Goal: Transaction & Acquisition: Purchase product/service

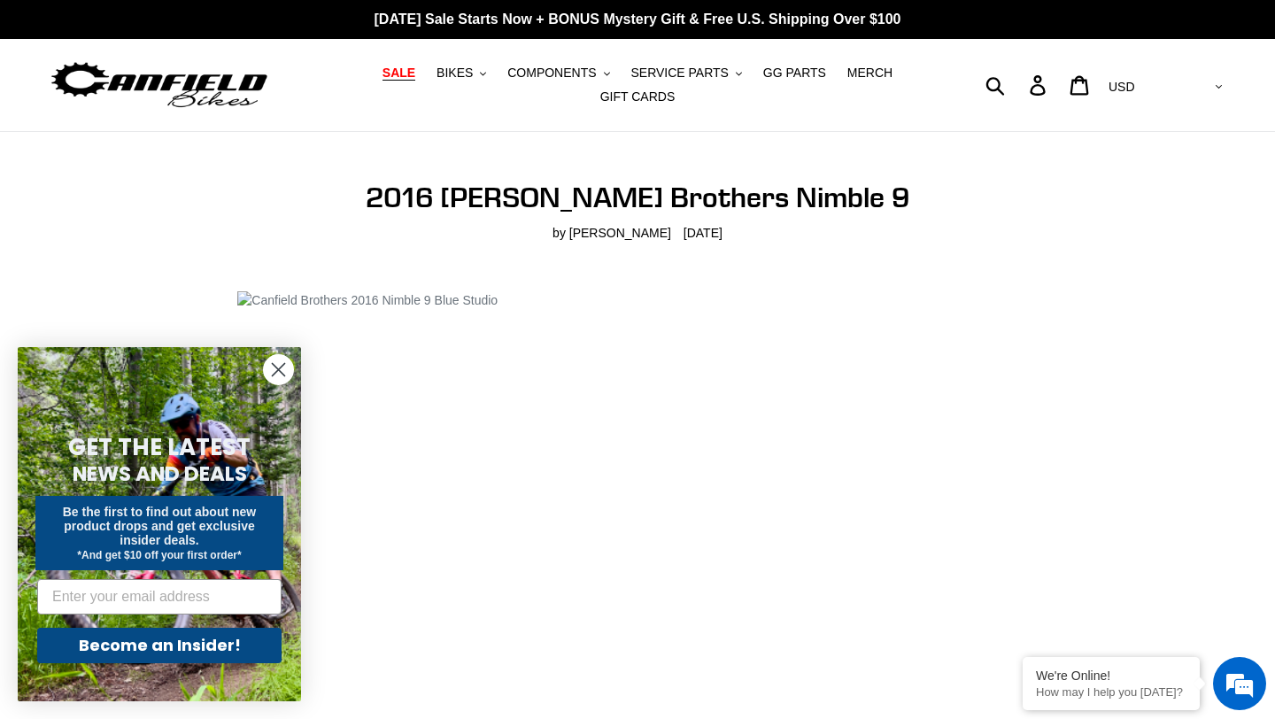
click at [415, 71] on span "SALE" at bounding box center [399, 73] width 33 height 15
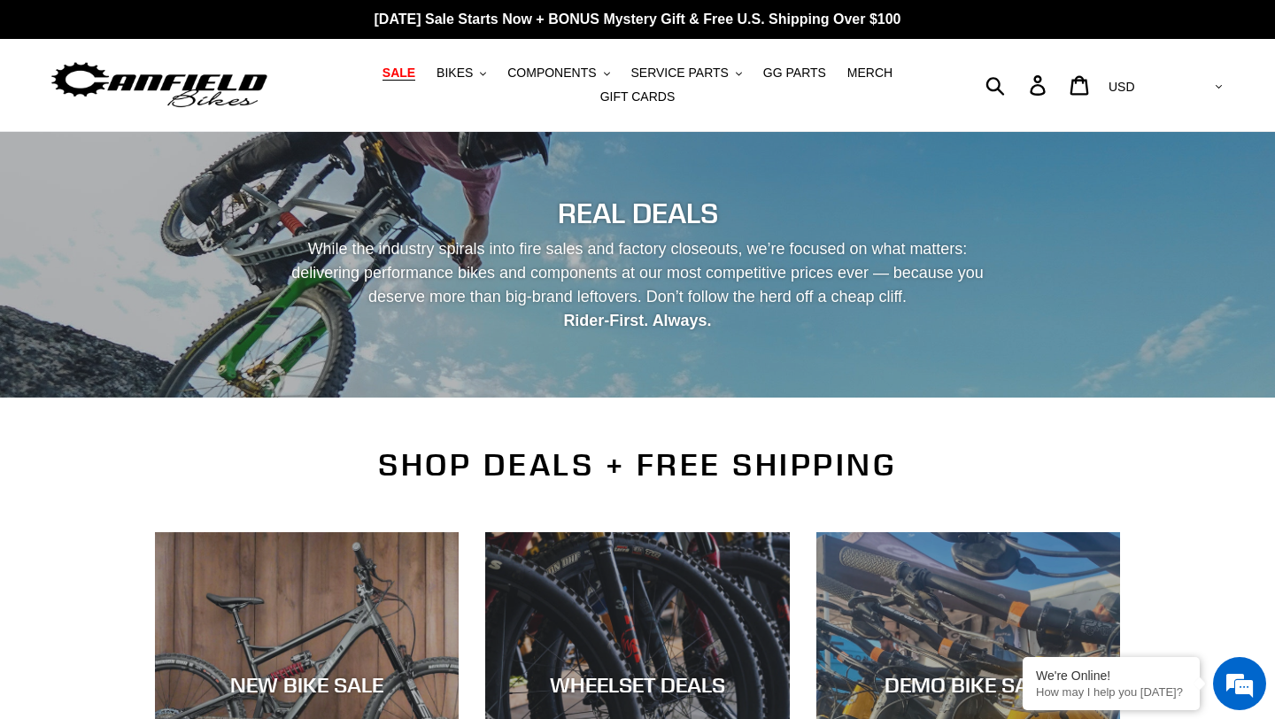
scroll to position [258, 0]
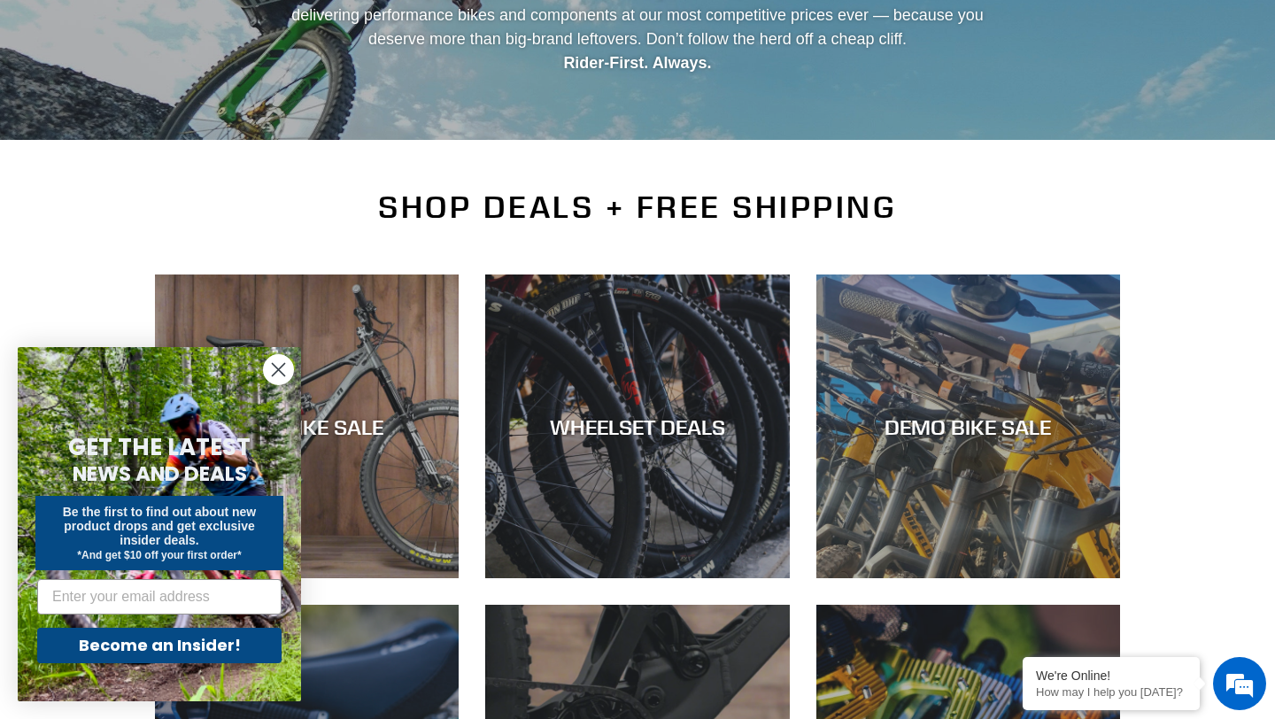
click at [292, 368] on circle "Close dialog" at bounding box center [278, 369] width 29 height 29
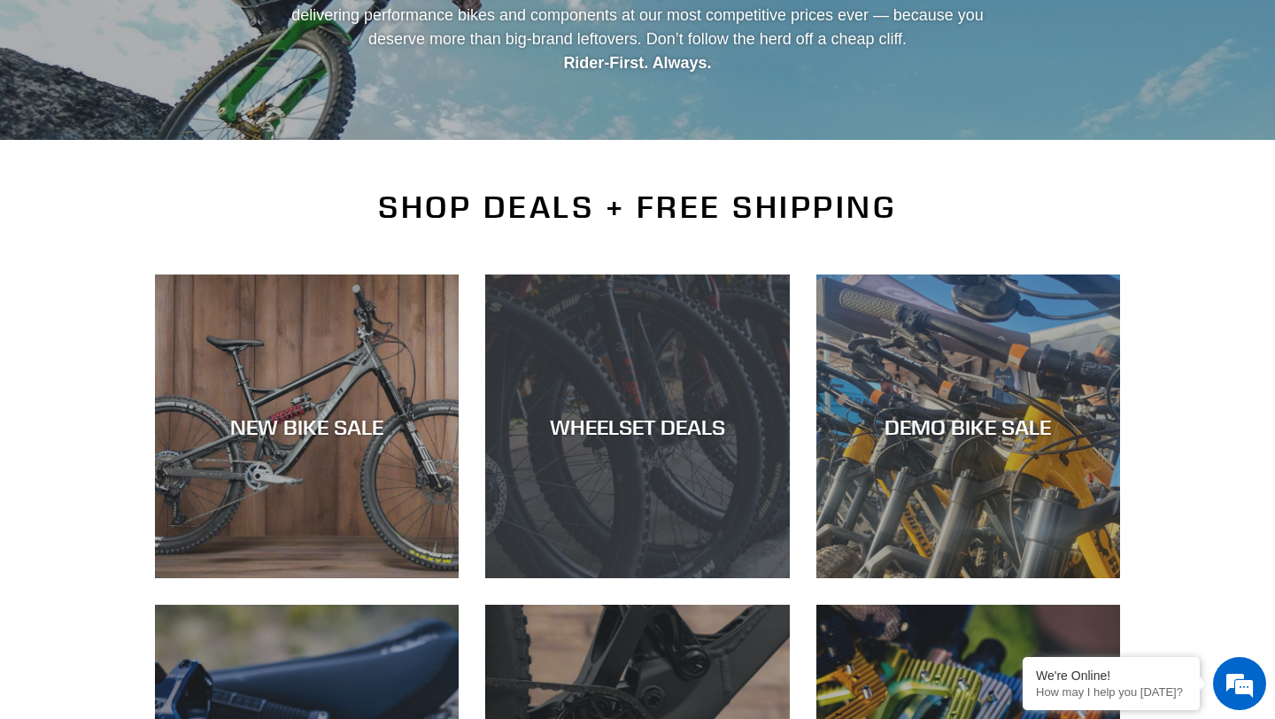
click at [614, 417] on div "WHEELSET DEALS" at bounding box center [637, 427] width 304 height 26
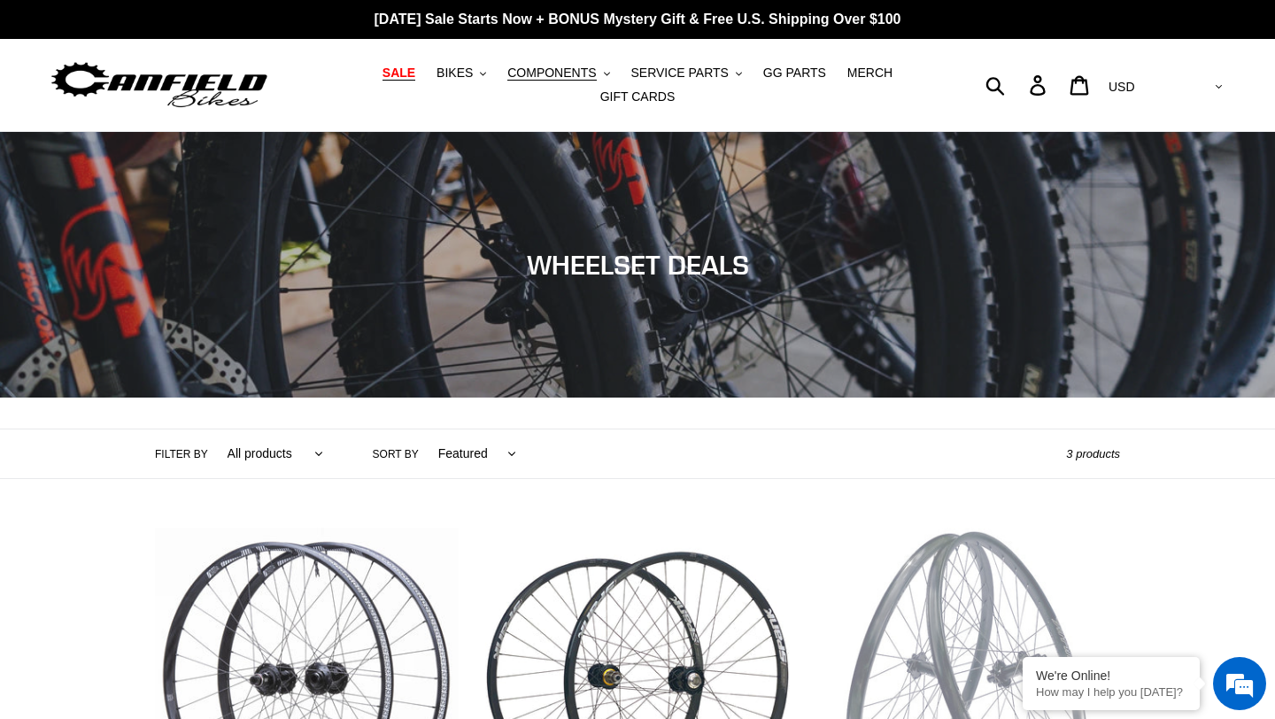
click at [409, 77] on span "SALE" at bounding box center [399, 73] width 33 height 15
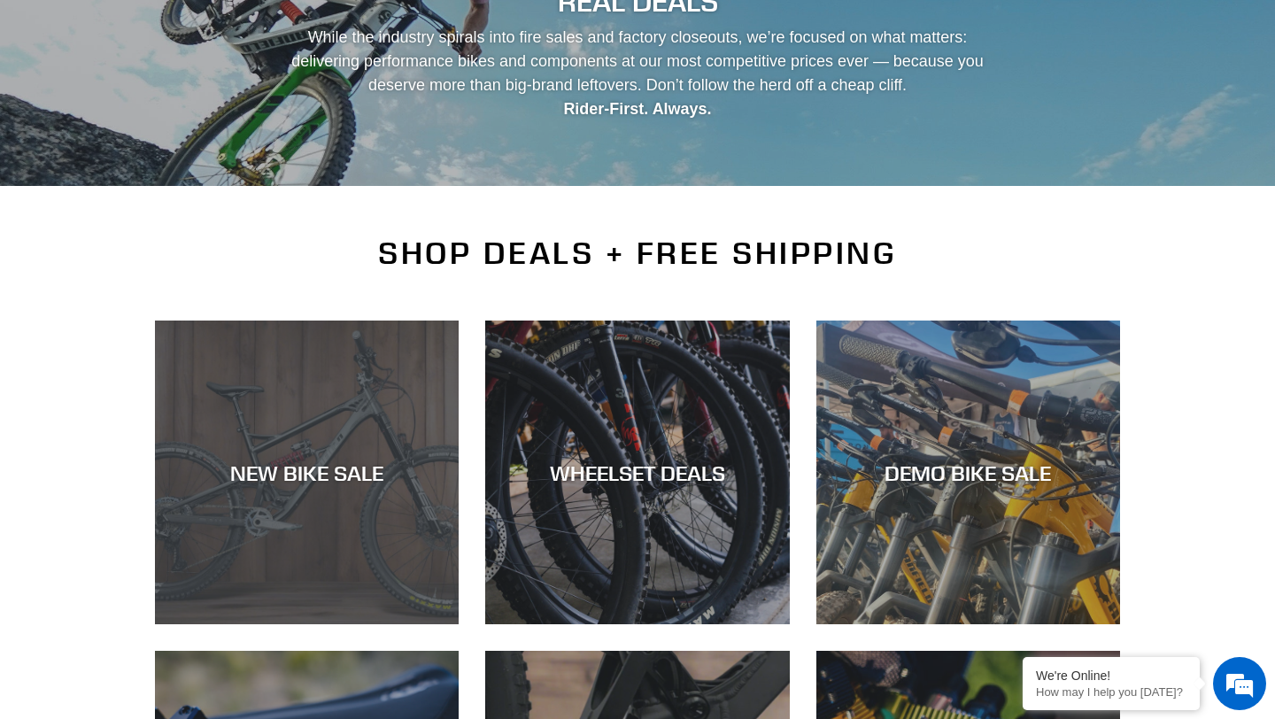
scroll to position [615, 0]
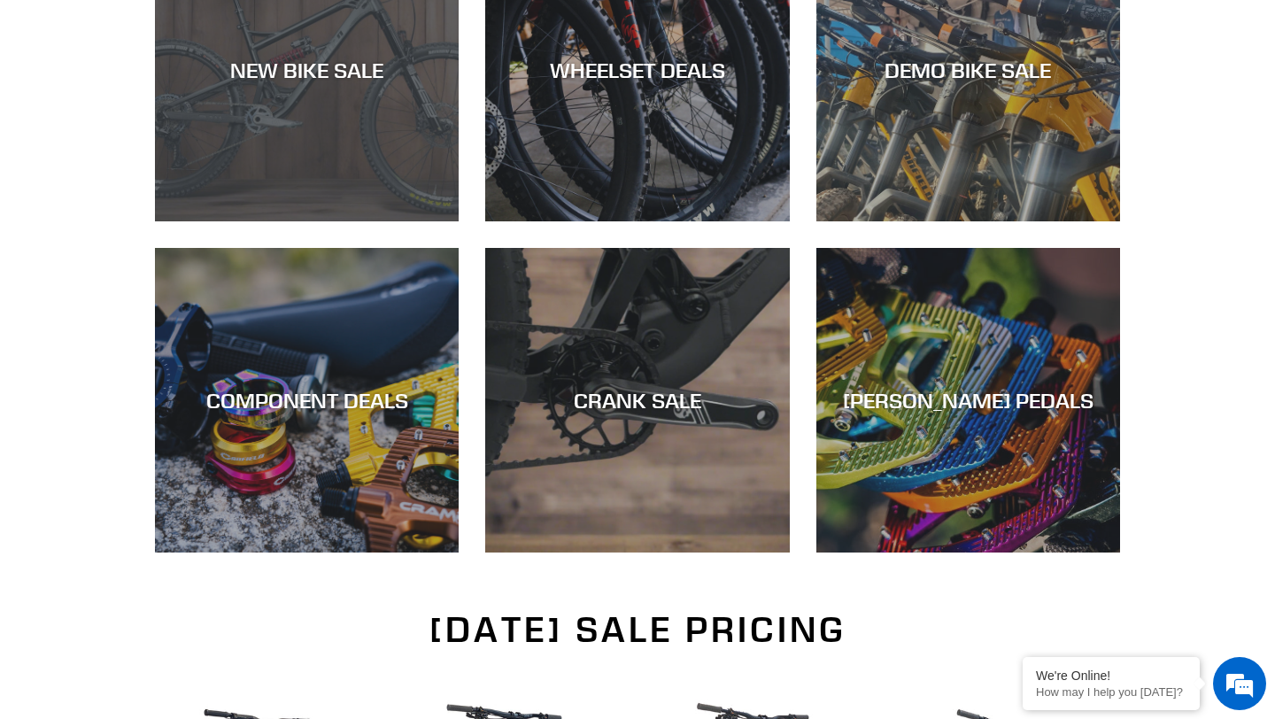
click at [338, 221] on div "NEW BIKE SALE" at bounding box center [307, 221] width 304 height 0
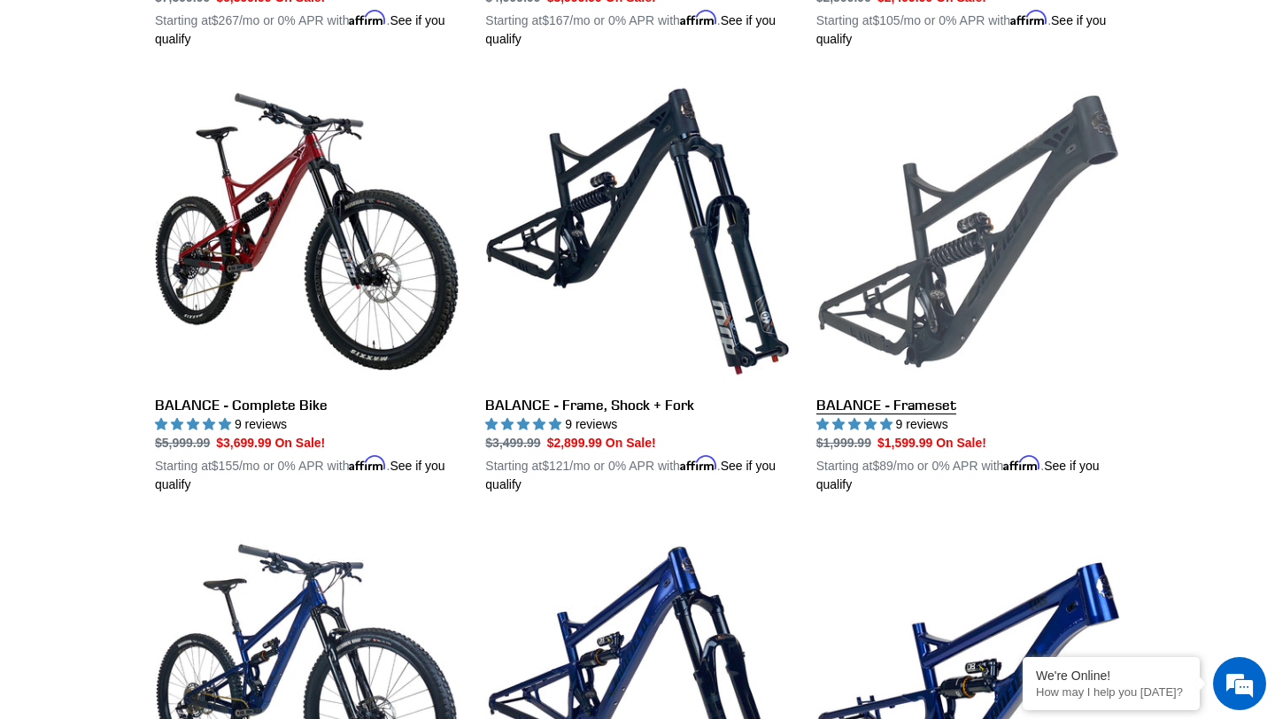
click at [891, 399] on link "BALANCE - Frameset" at bounding box center [969, 287] width 304 height 415
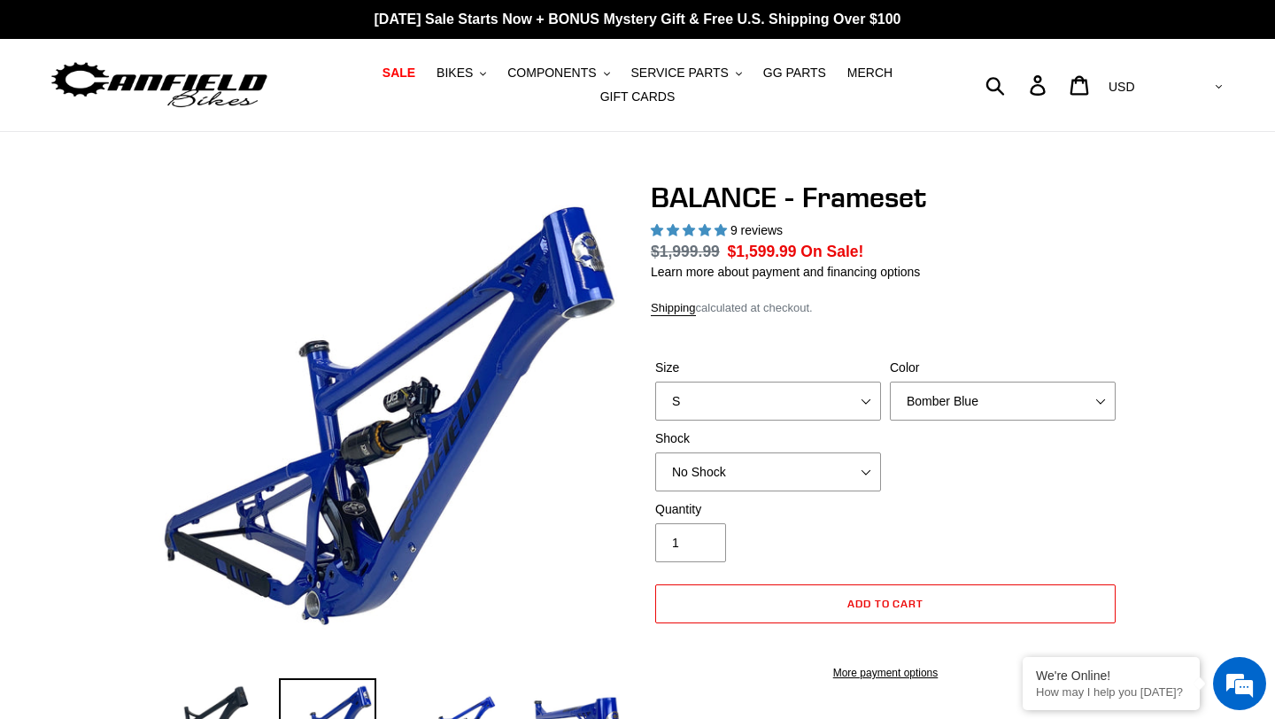
select select "Stealth Black"
select select "highest-rating"
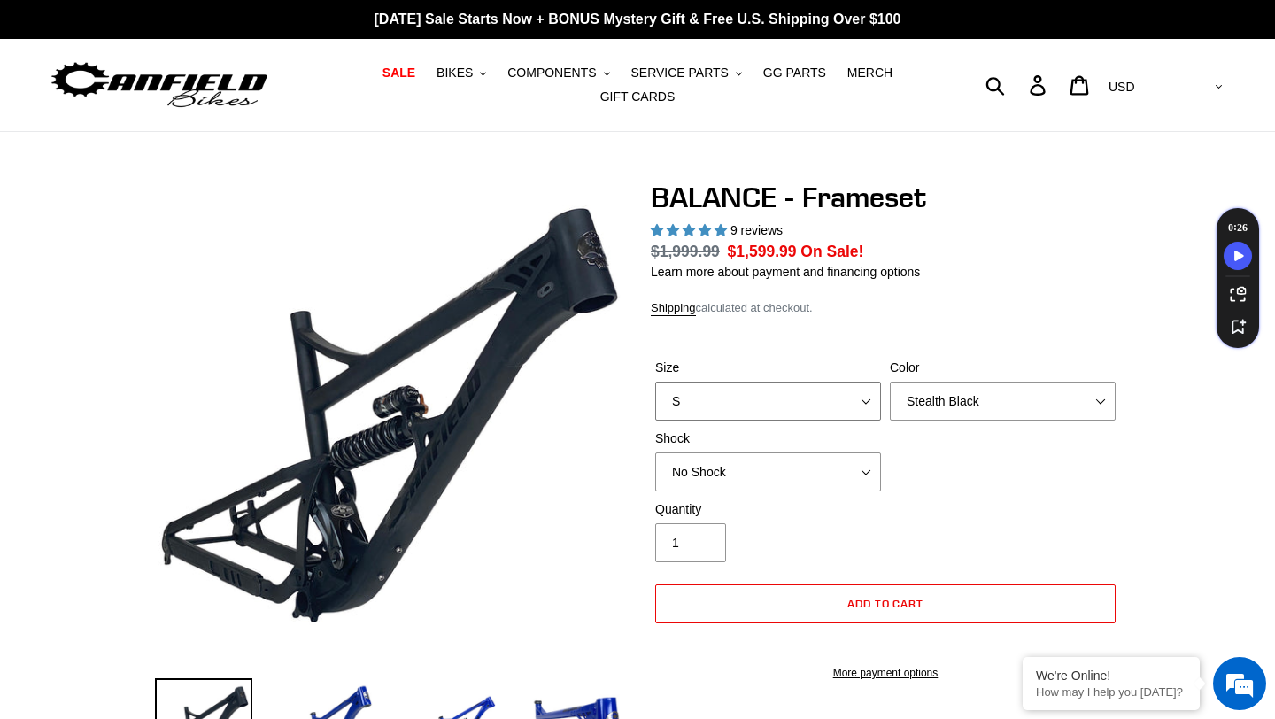
click at [841, 399] on select "S M L XL" at bounding box center [768, 401] width 226 height 39
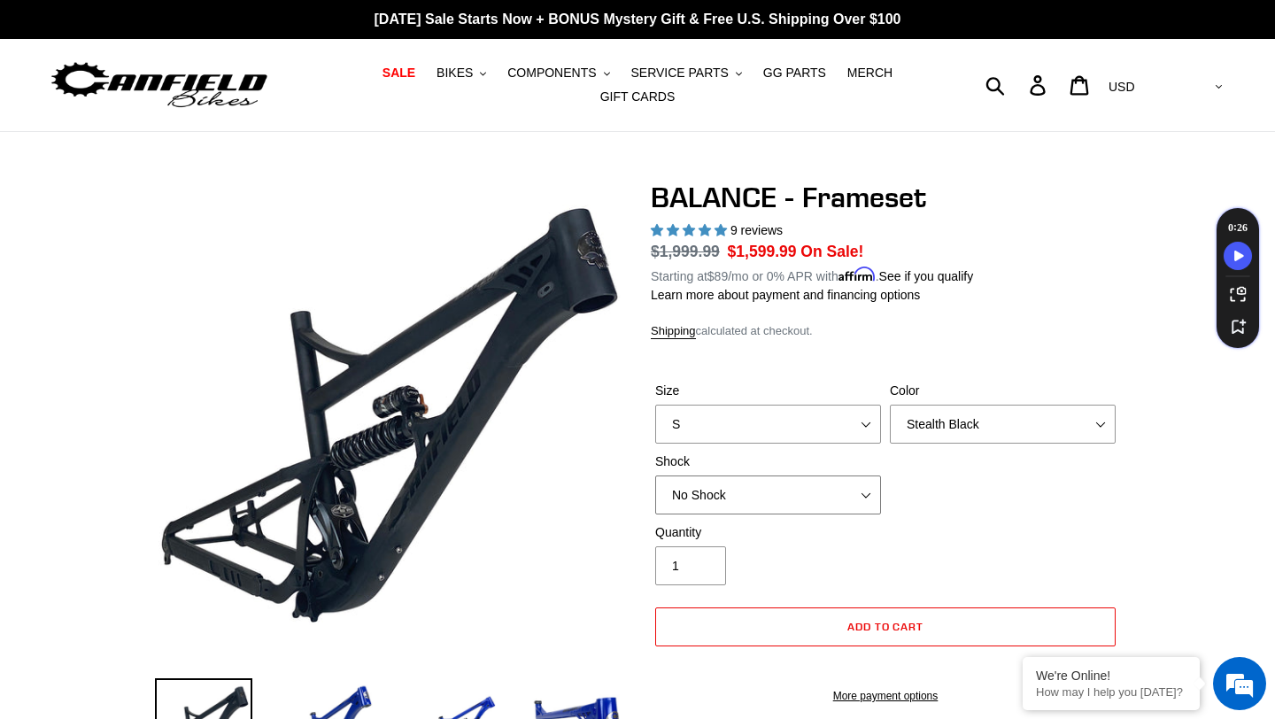
click at [811, 490] on select "No Shock Cane Creek Kitsuma Air Öhlins TTX2 Air EXT Storia V3-S" at bounding box center [768, 495] width 226 height 39
click at [801, 495] on select "No Shock Cane Creek Kitsuma Air Öhlins TTX2 Air EXT Storia V3-S" at bounding box center [768, 495] width 226 height 39
click at [799, 488] on select "No Shock Cane Creek Kitsuma Air Öhlins TTX2 Air EXT Storia V3-S" at bounding box center [768, 495] width 226 height 39
click at [794, 500] on select "No Shock Cane Creek Kitsuma Air Öhlins TTX2 Air EXT Storia V3-S" at bounding box center [768, 495] width 226 height 39
select select "No Shock"
